Goal: Check status

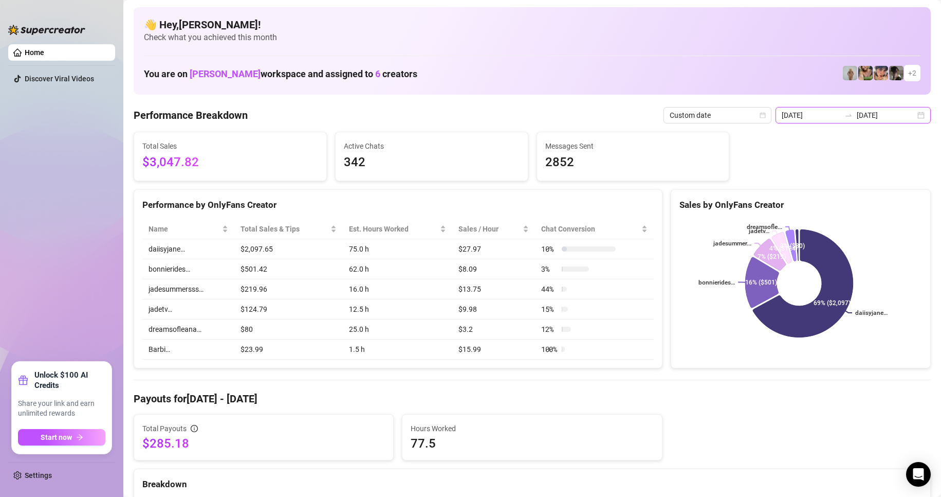
click at [887, 119] on input "[DATE]" at bounding box center [886, 114] width 59 height 11
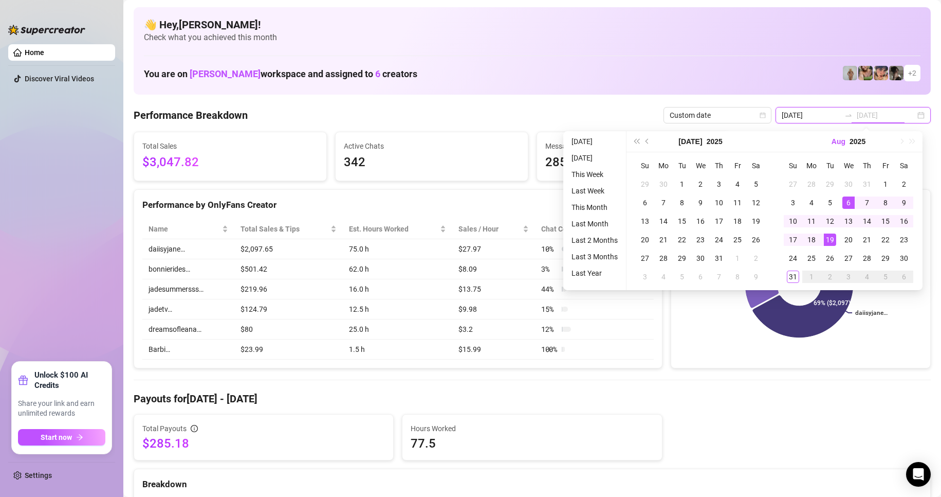
type input "[DATE]"
click at [850, 116] on div at bounding box center [848, 115] width 16 height 8
click at [912, 115] on div "[DATE] [DATE]" at bounding box center [853, 115] width 155 height 16
click at [723, 51] on div "👋 Hey, [PERSON_NAME] ! Check what you achieved this month You are on [PERSON_NA…" at bounding box center [532, 50] width 797 height 87
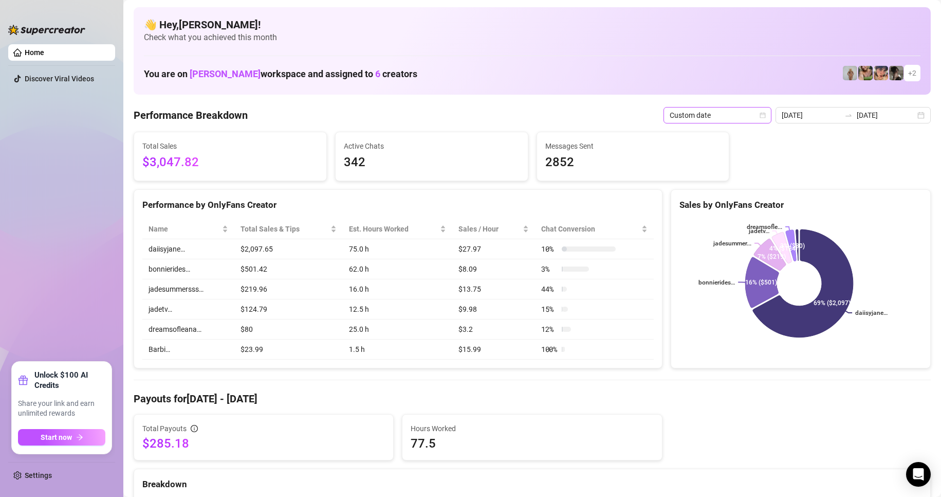
click at [728, 118] on span "Custom date" at bounding box center [718, 114] width 96 height 15
click at [721, 148] on div "Last 7 days" at bounding box center [720, 152] width 92 height 11
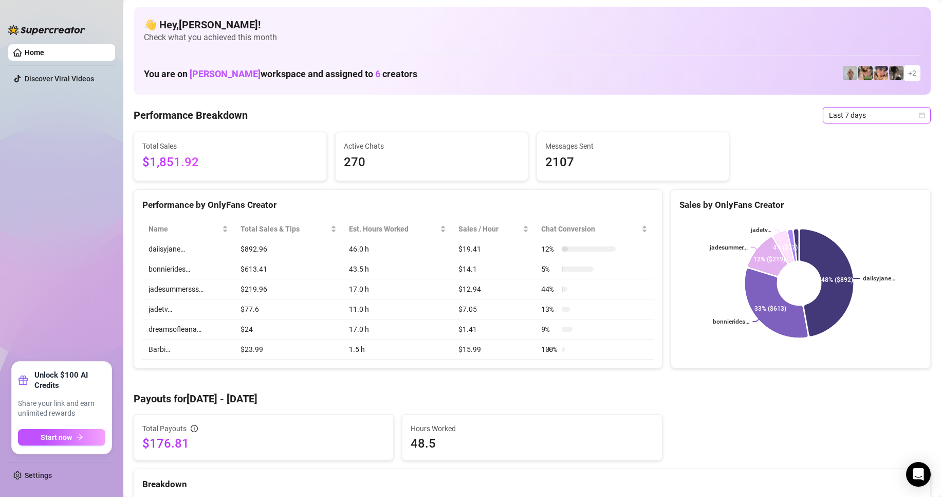
click at [848, 116] on span "Last 7 days" at bounding box center [877, 114] width 96 height 15
click at [842, 198] on div "Custom date" at bounding box center [868, 201] width 92 height 11
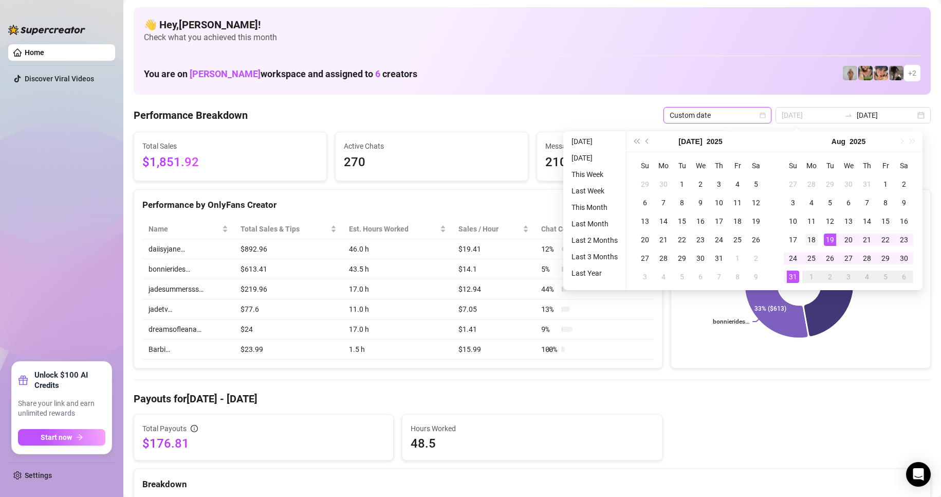
type input "[DATE]"
click at [819, 244] on td "18" at bounding box center [811, 239] width 19 height 19
type input "[DATE]"
click at [790, 259] on div "24" at bounding box center [793, 258] width 12 height 12
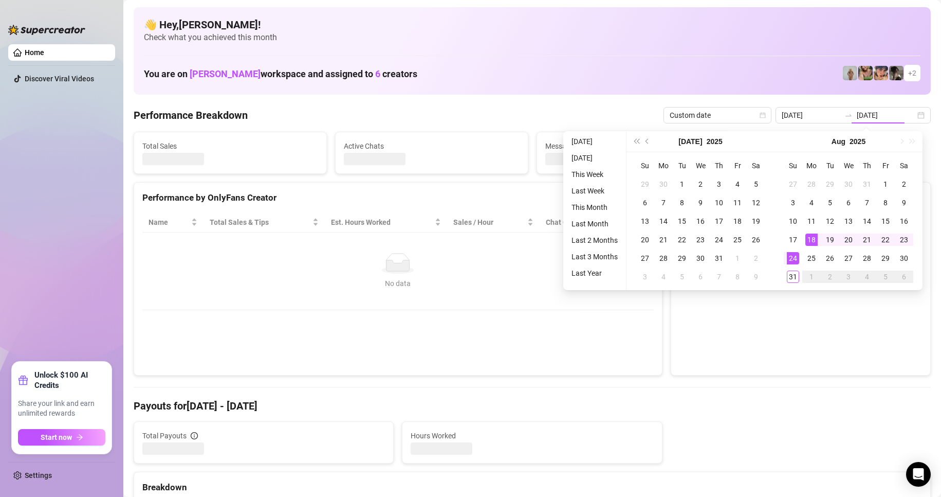
type input "[DATE]"
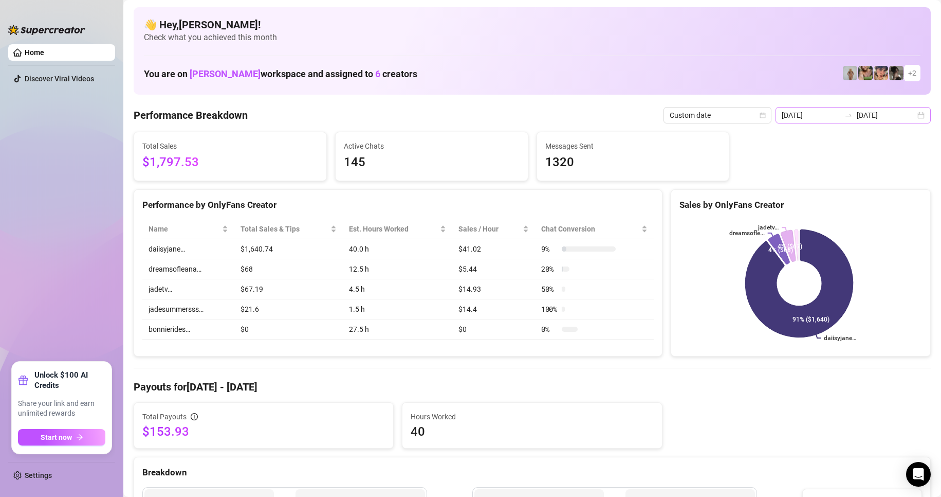
click at [845, 115] on icon "swap-right" at bounding box center [849, 115] width 8 height 8
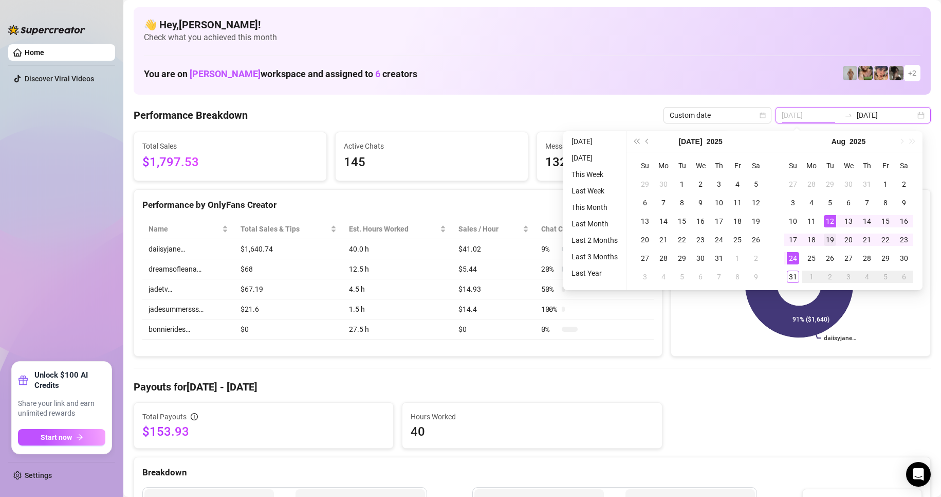
type input "[DATE]"
click at [826, 239] on div "19" at bounding box center [830, 239] width 12 height 12
type input "[DATE]"
click at [795, 276] on div "31" at bounding box center [793, 276] width 12 height 12
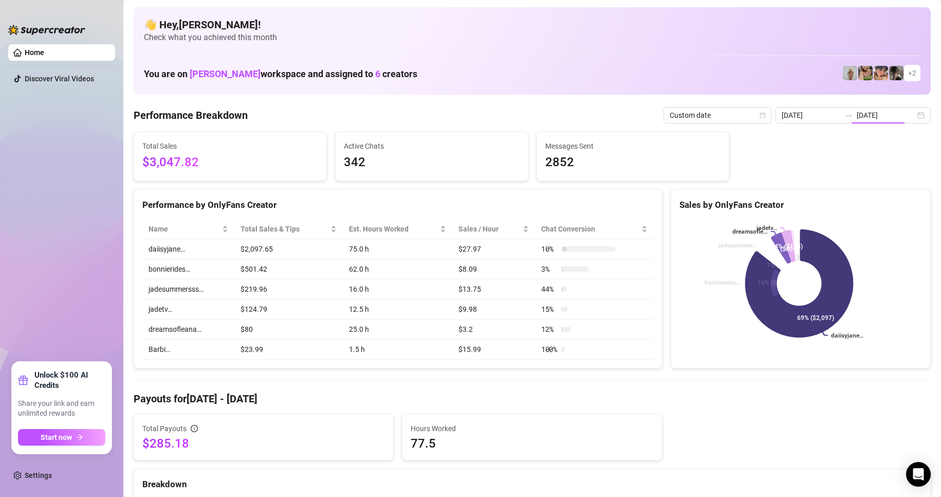
type input "[DATE]"
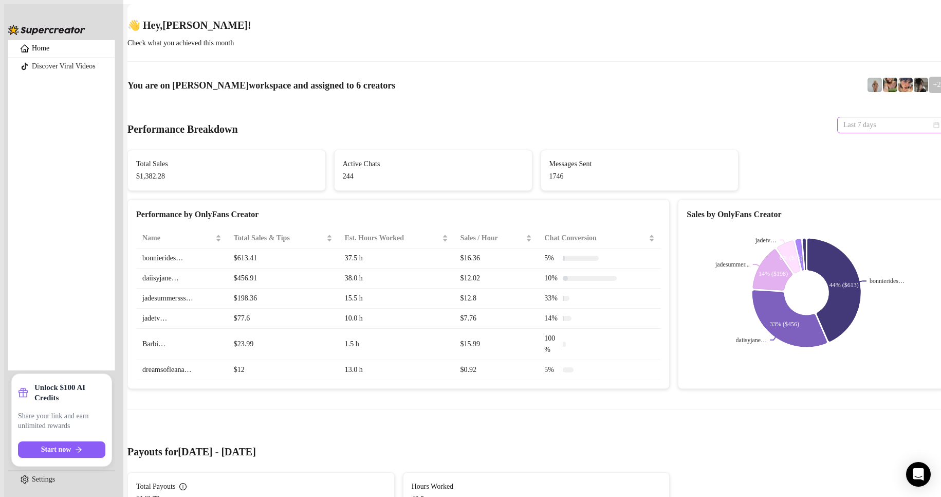
click at [857, 117] on span "Last 7 days" at bounding box center [892, 124] width 96 height 15
click at [856, 202] on div "Custom date" at bounding box center [868, 201] width 92 height 11
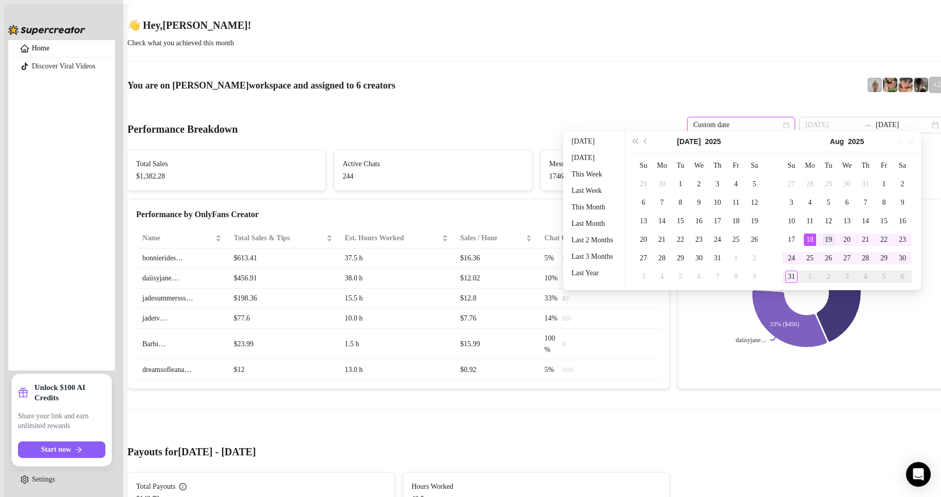
type input "[DATE]"
drag, startPoint x: 833, startPoint y: 242, endPoint x: 826, endPoint y: 247, distance: 8.1
click at [833, 242] on div "19" at bounding box center [828, 239] width 12 height 12
type input "[DATE]"
click at [789, 277] on div "31" at bounding box center [791, 276] width 12 height 12
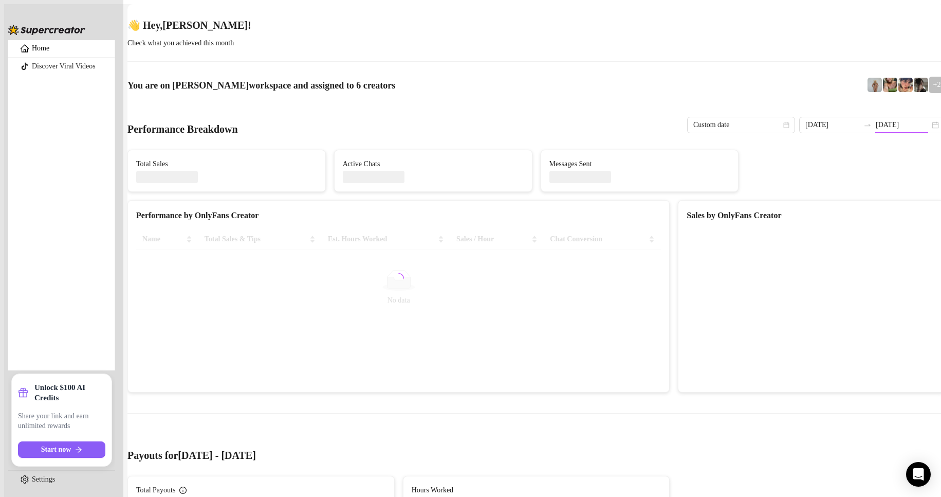
type input "[DATE]"
